Goal: Information Seeking & Learning: Learn about a topic

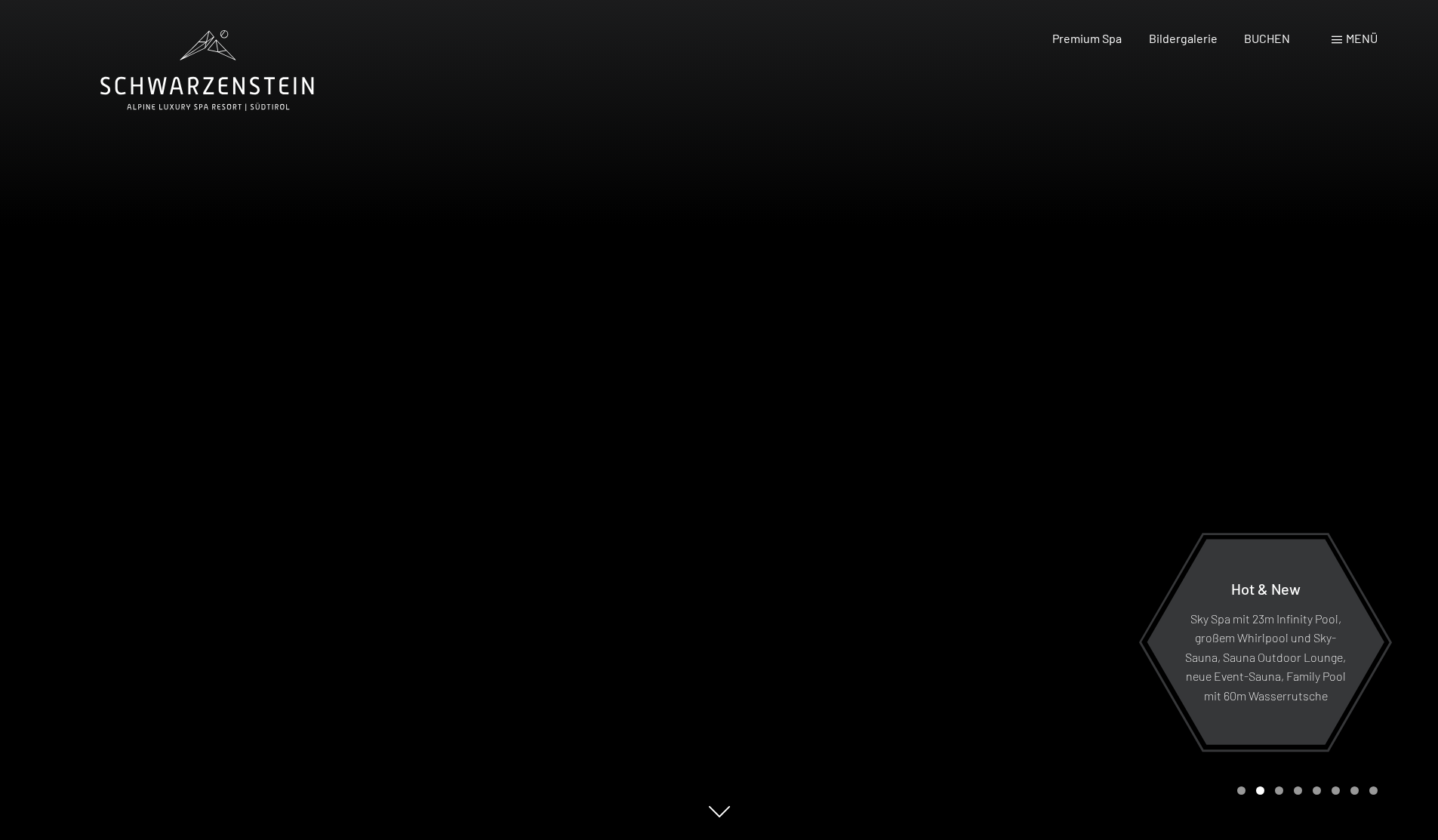
click at [1181, 42] on span "Bildergalerie" at bounding box center [1183, 38] width 69 height 15
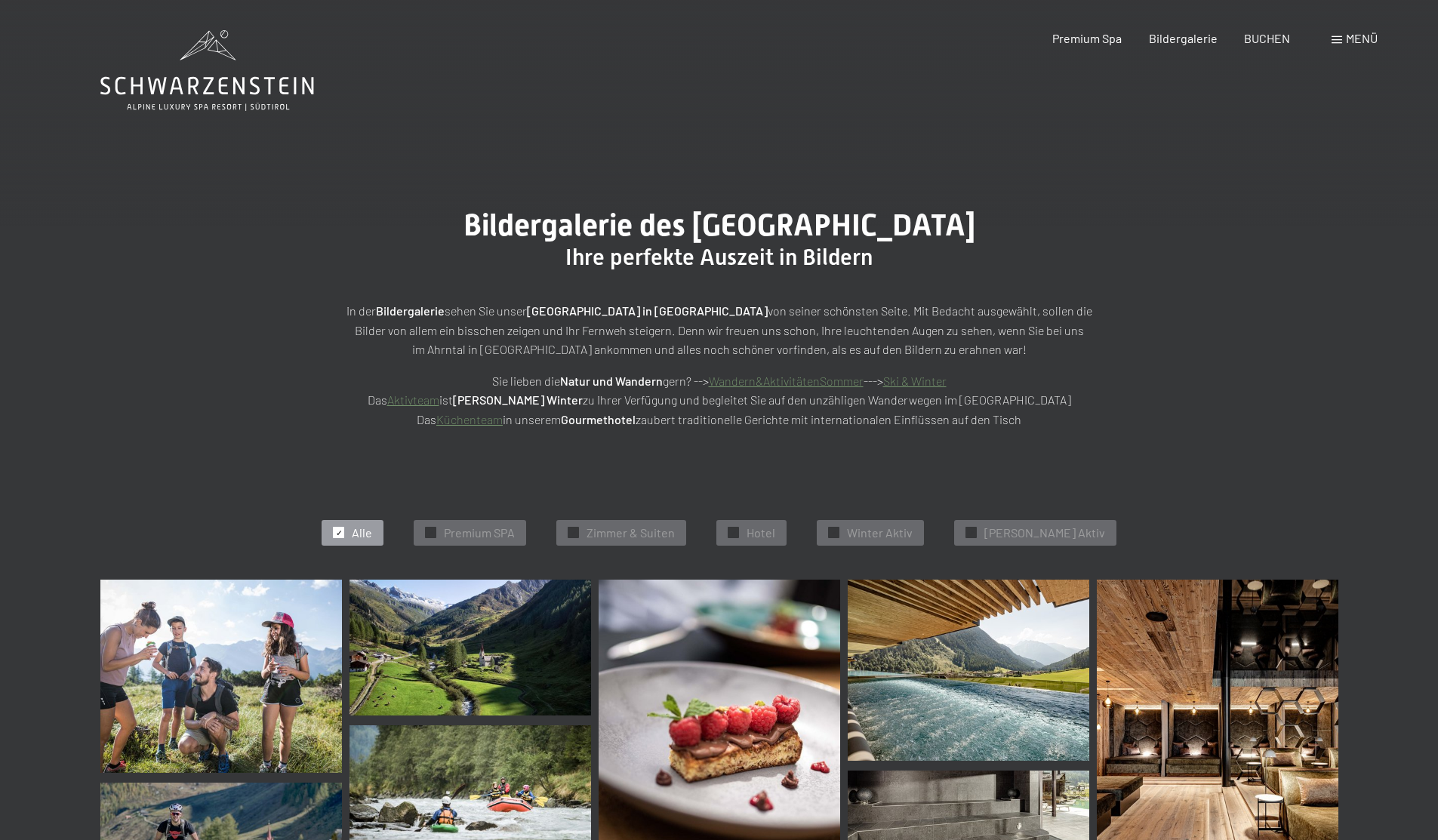
click at [1086, 45] on div "Premium Spa" at bounding box center [1087, 38] width 69 height 16
click at [1091, 36] on span "Premium Spa" at bounding box center [1087, 38] width 69 height 15
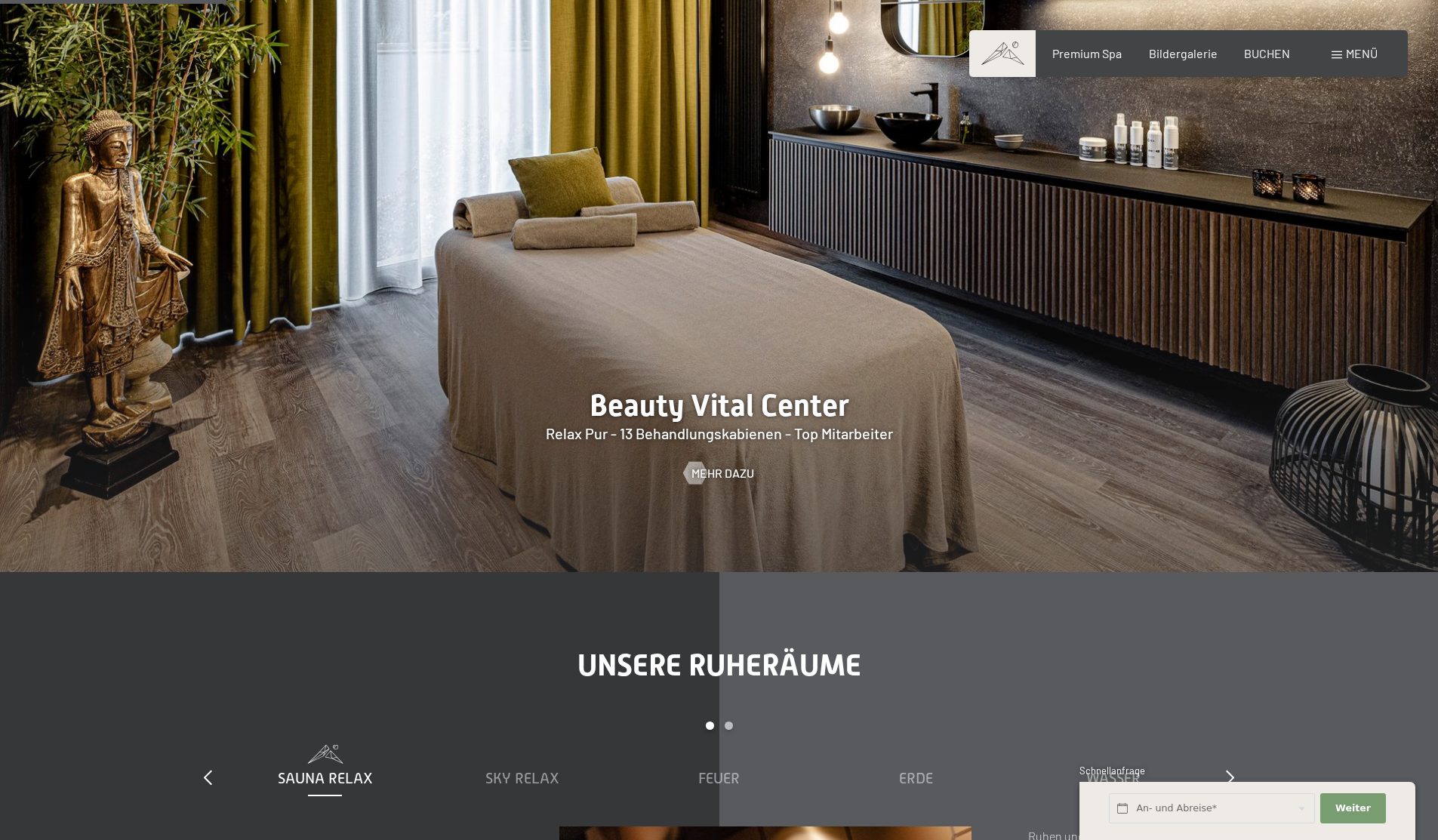
scroll to position [1812, 0]
click at [746, 406] on div at bounding box center [719, 263] width 1438 height 616
click at [738, 474] on span "Mehr dazu" at bounding box center [722, 472] width 63 height 16
